Goal: Task Accomplishment & Management: Use online tool/utility

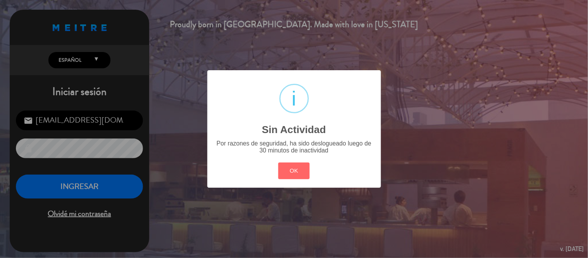
click at [297, 170] on button "OK" at bounding box center [293, 170] width 31 height 17
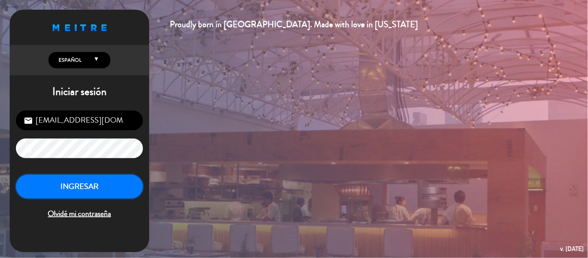
click at [112, 182] on button "INGRESAR" at bounding box center [79, 186] width 127 height 24
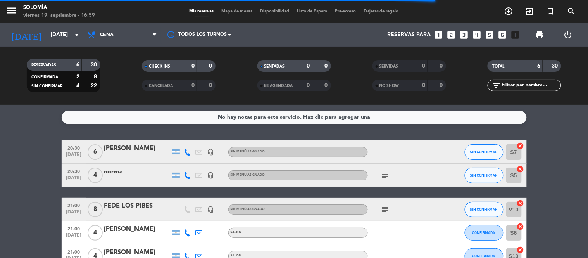
click at [384, 208] on icon "subject" at bounding box center [384, 209] width 9 height 9
click at [314, 191] on div "20:30 [DATE] 6 [PERSON_NAME] headset_mic Sin menú asignado SIN CONFIRMAR S7 can…" at bounding box center [294, 215] width 465 height 150
click at [387, 176] on icon "subject" at bounding box center [384, 174] width 9 height 9
click at [385, 210] on icon "subject" at bounding box center [384, 209] width 9 height 9
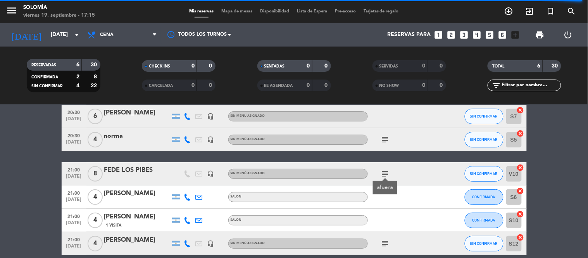
scroll to position [71, 0]
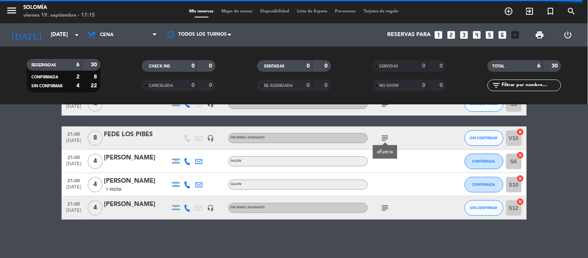
click at [382, 204] on icon "subject" at bounding box center [384, 207] width 9 height 9
click at [543, 34] on span "print" at bounding box center [539, 34] width 9 height 9
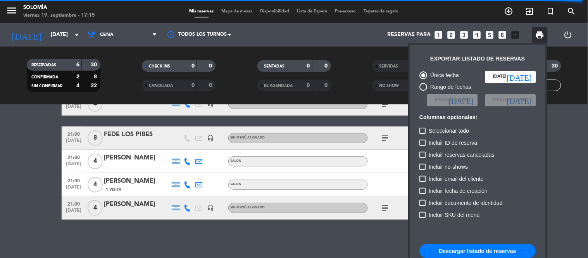
click at [471, 245] on button "Descargar listado de reservas" at bounding box center [478, 251] width 116 height 14
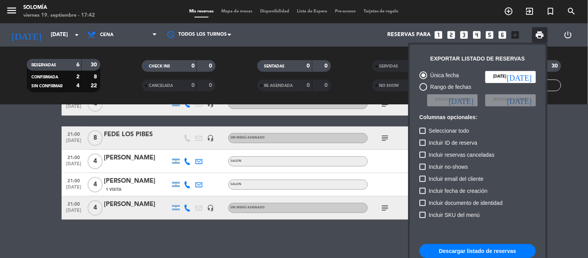
click at [566, 115] on div at bounding box center [294, 129] width 588 height 258
